Goal: Find specific page/section

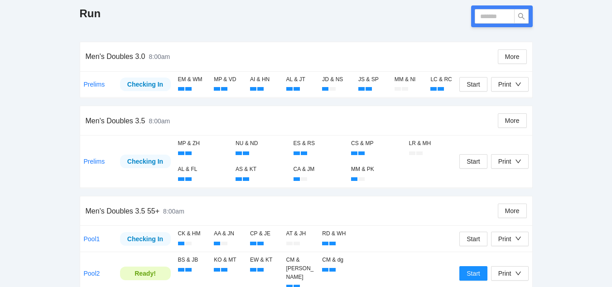
scroll to position [138, 0]
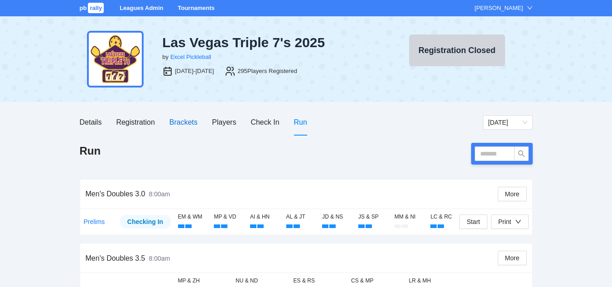
click at [186, 121] on div "Brackets" at bounding box center [184, 122] width 28 height 11
